Goal: Transaction & Acquisition: Subscribe to service/newsletter

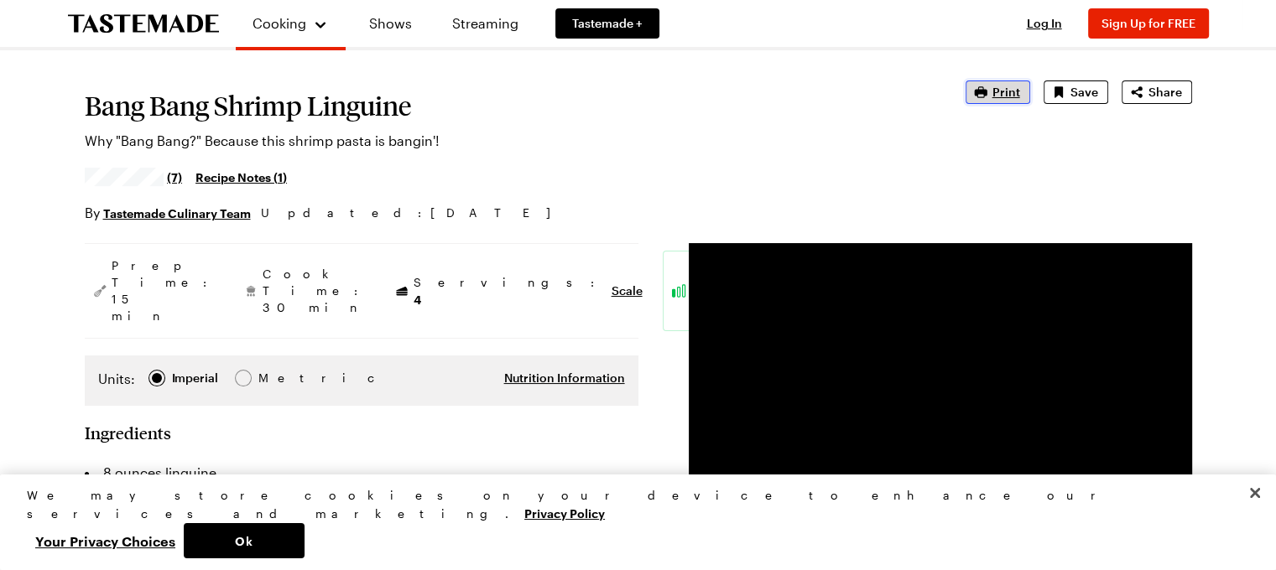
click at [1014, 92] on span "Print" at bounding box center [1006, 92] width 28 height 17
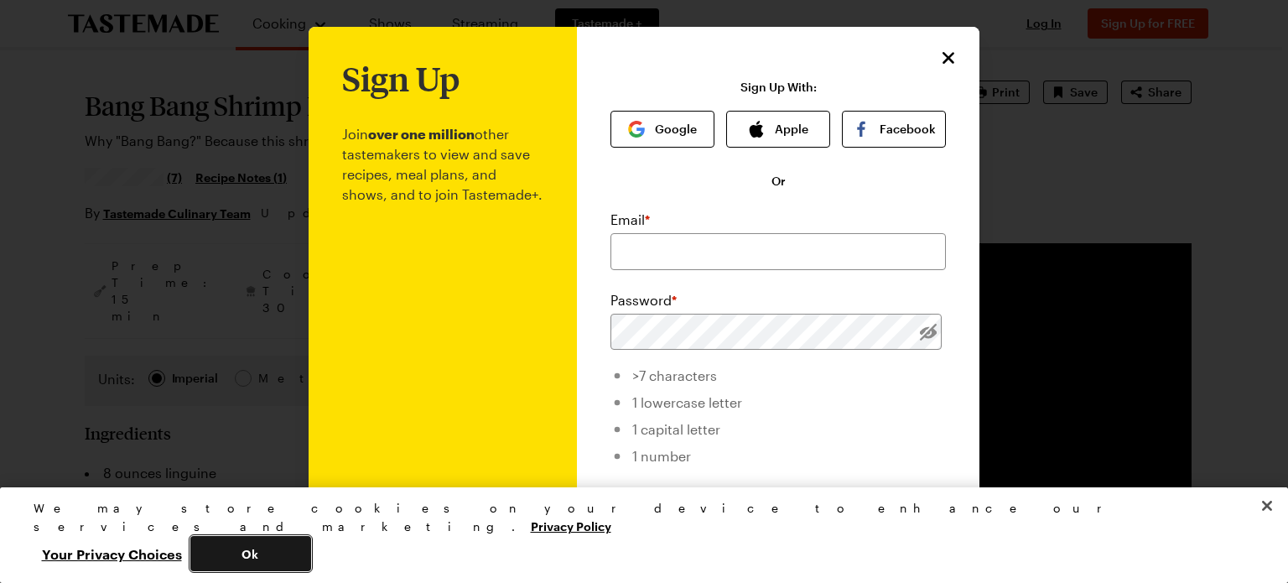
click at [311, 543] on button "Ok" at bounding box center [250, 553] width 121 height 35
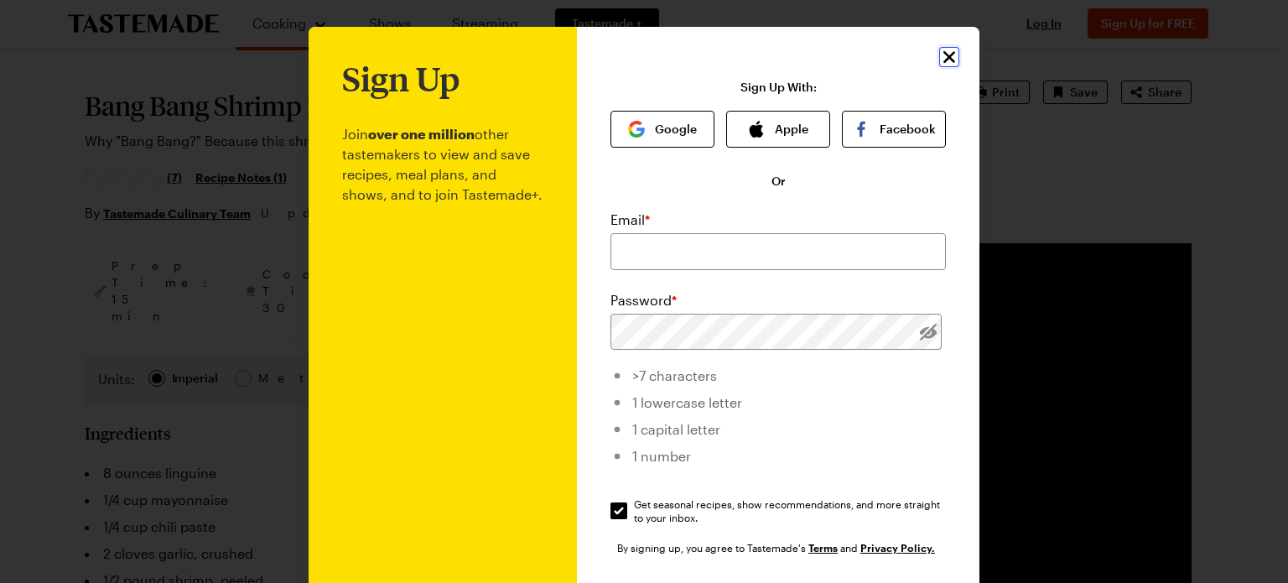
click at [941, 65] on icon "Close" at bounding box center [949, 57] width 20 height 20
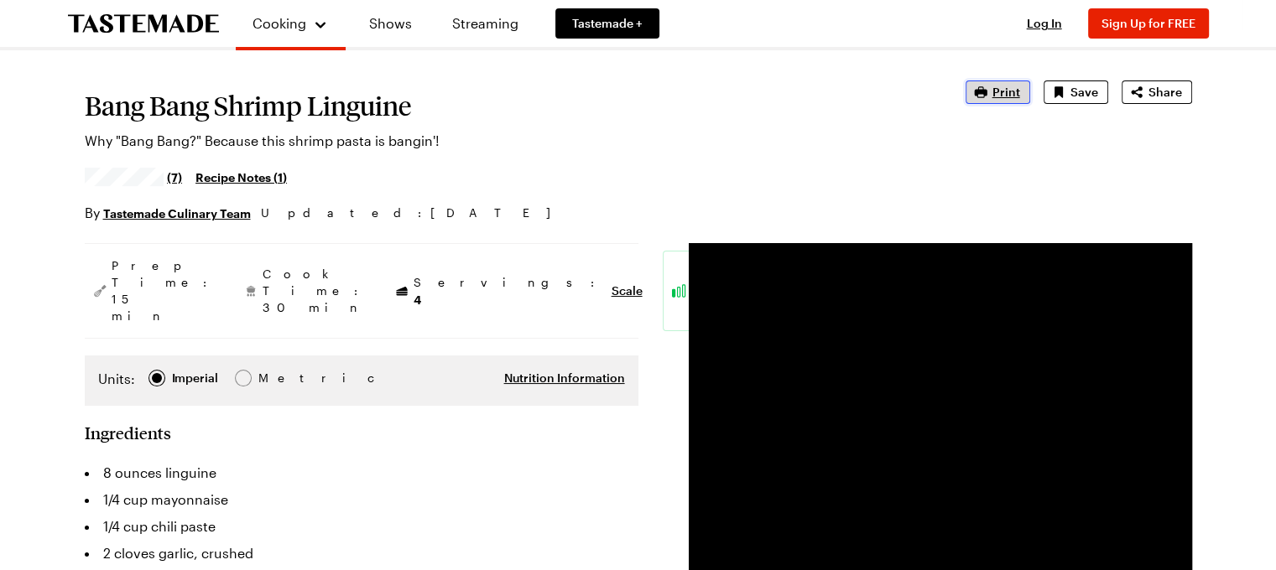
click at [999, 96] on span "Print" at bounding box center [1006, 92] width 28 height 17
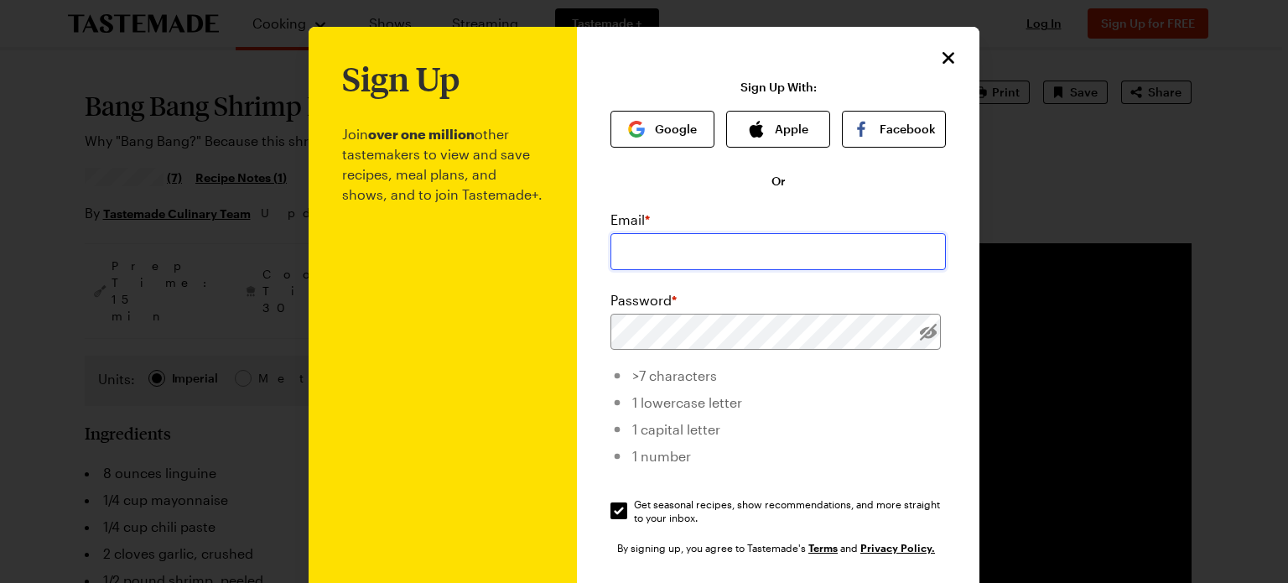
click at [647, 257] on input "email" at bounding box center [777, 251] width 335 height 37
type input "[EMAIL_ADDRESS][DOMAIN_NAME]"
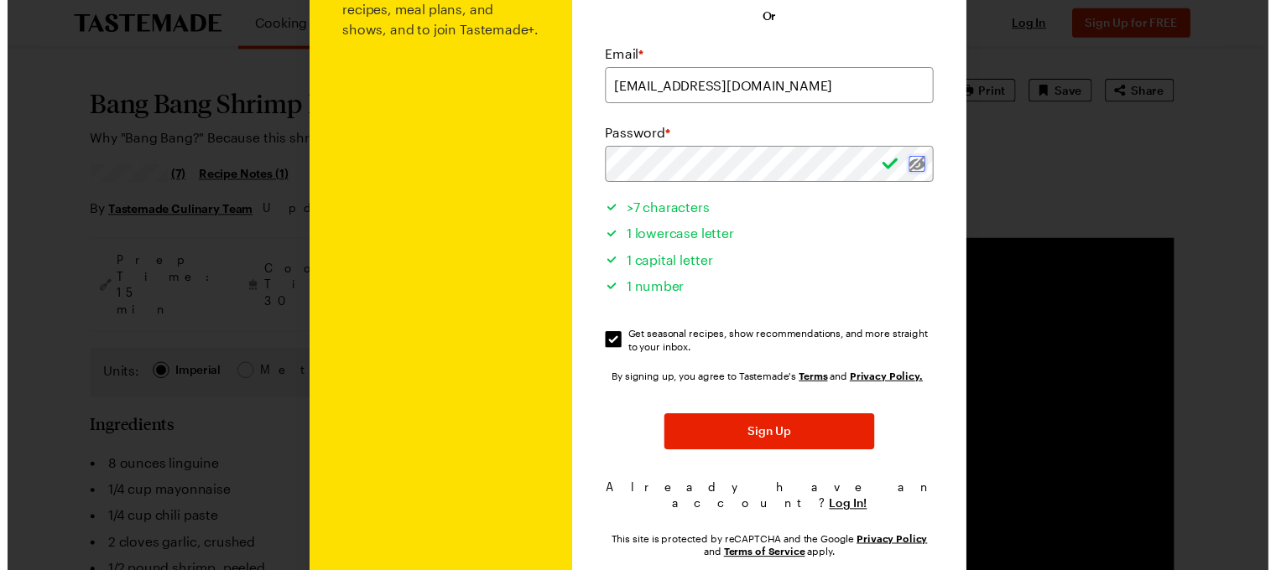
scroll to position [201, 0]
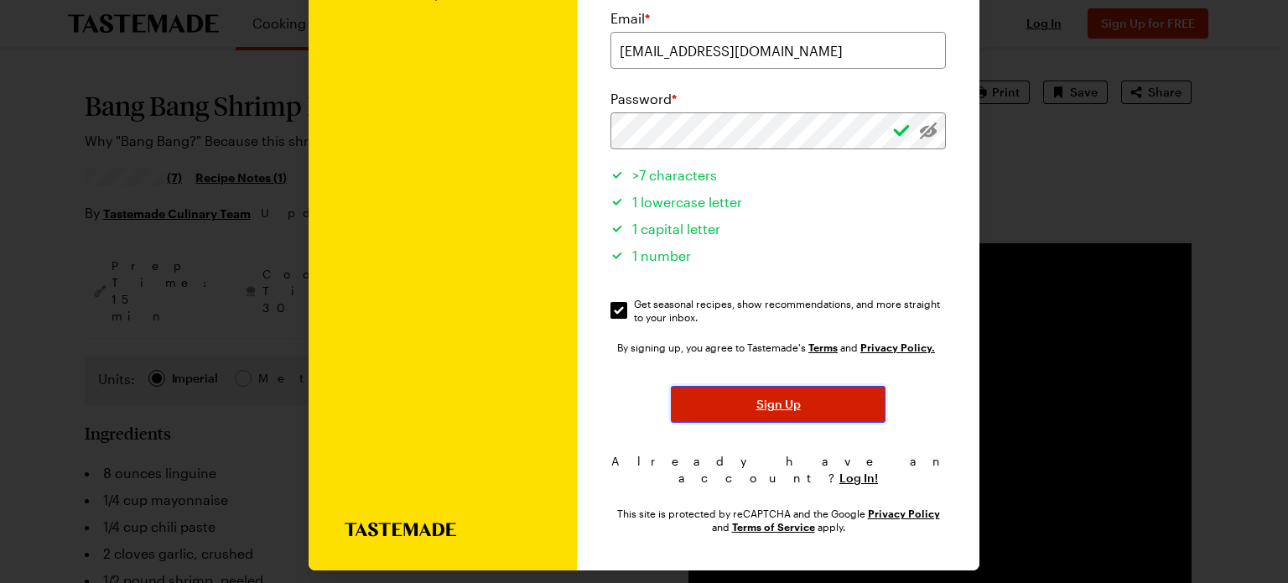
click at [741, 407] on button "Sign Up" at bounding box center [778, 404] width 215 height 37
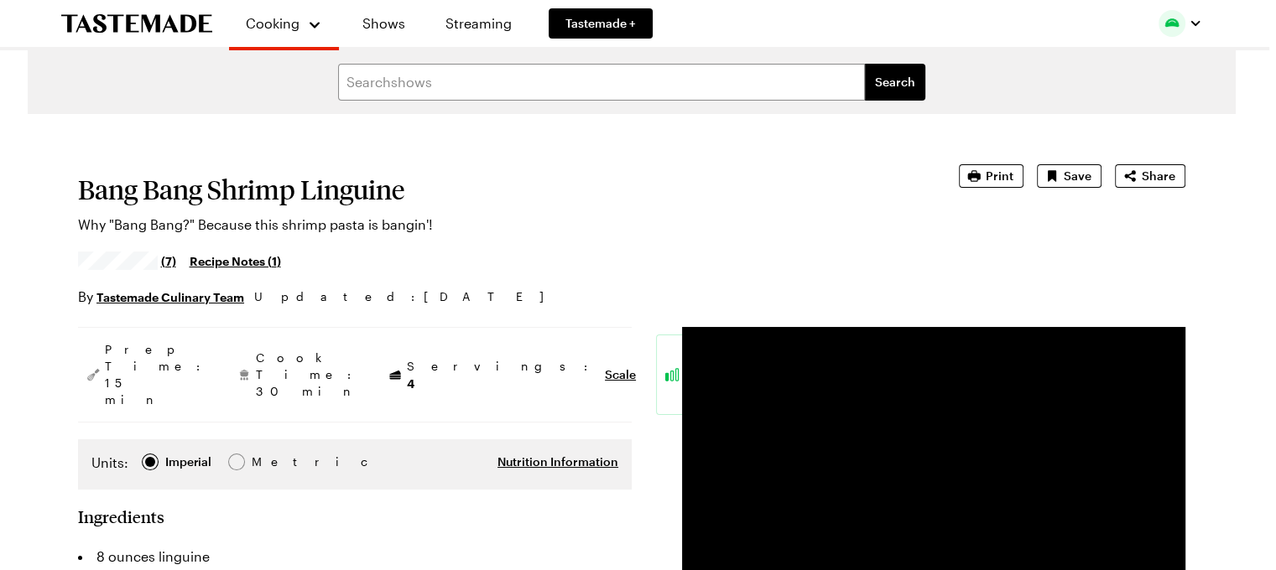
type textarea "x"
